Goal: Task Accomplishment & Management: Use online tool/utility

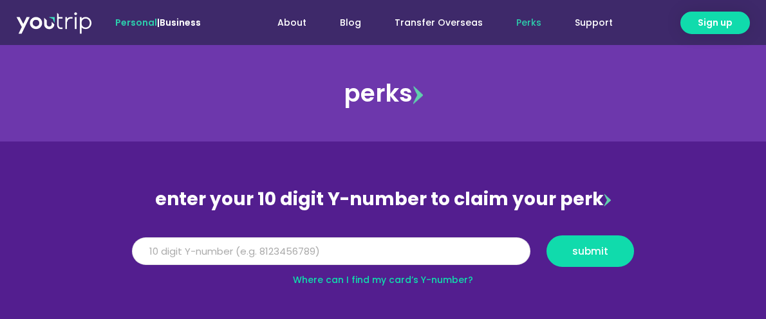
click at [427, 245] on input "Y Number" at bounding box center [331, 251] width 398 height 28
click at [232, 248] on input "Y Number" at bounding box center [331, 251] width 398 height 28
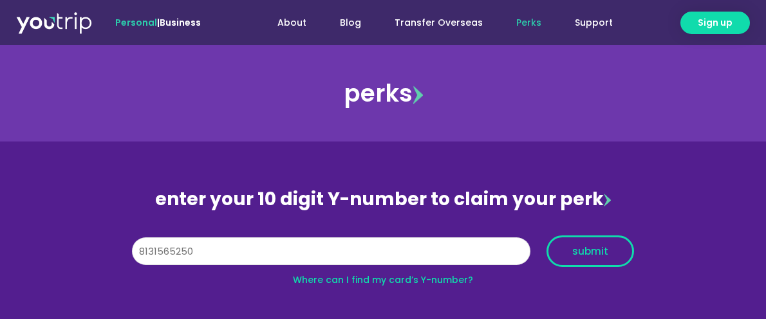
type input "8131565250"
click at [571, 248] on span "submit" at bounding box center [590, 251] width 66 height 10
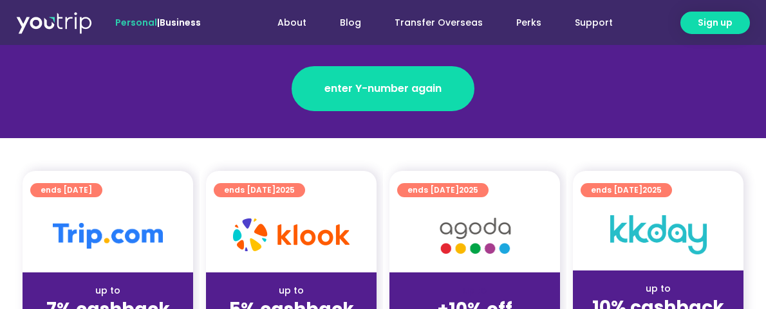
scroll to position [129, 0]
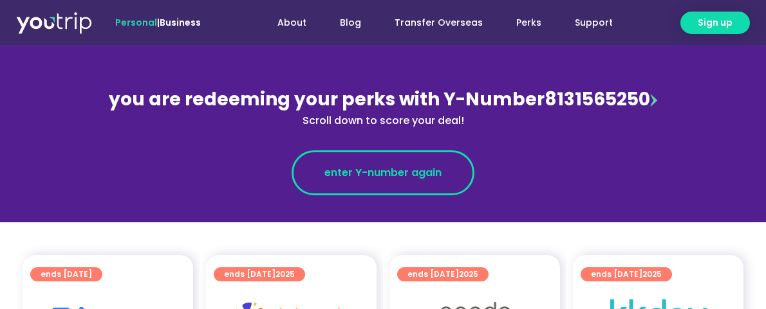
click at [415, 166] on span "enter Y-number again" at bounding box center [382, 172] width 117 height 15
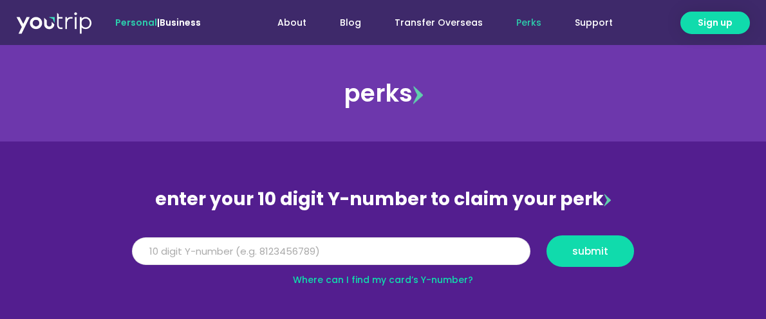
click at [250, 259] on input "Y Number" at bounding box center [331, 251] width 398 height 28
